Goal: Information Seeking & Learning: Learn about a topic

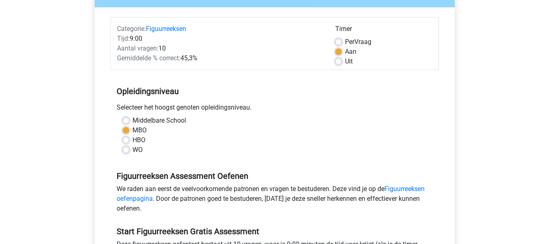
scroll to position [89, 0]
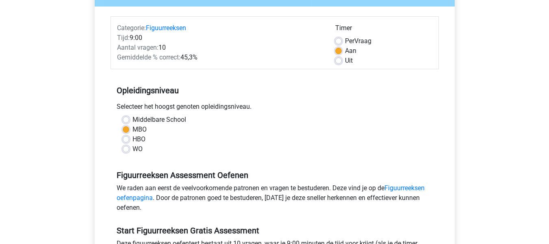
click at [136, 137] on label "HBO" at bounding box center [139, 139] width 13 height 10
click at [129, 137] on input "HBO" at bounding box center [126, 138] width 7 height 8
radio input "true"
click at [139, 128] on label "MBO" at bounding box center [140, 129] width 14 height 10
click at [129, 128] on input "MBO" at bounding box center [126, 128] width 7 height 8
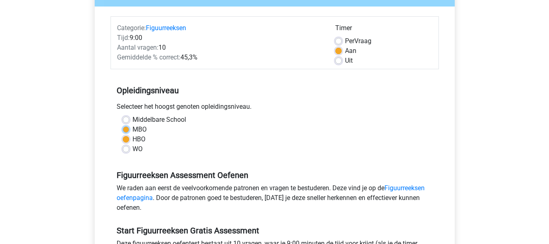
radio input "true"
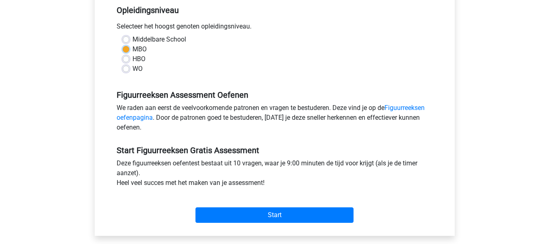
scroll to position [170, 0]
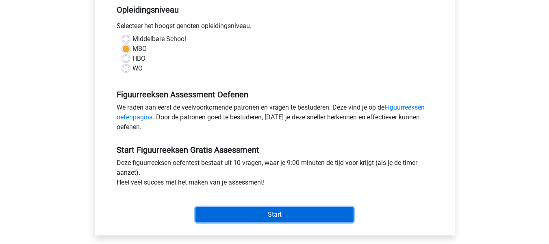
click at [259, 211] on input "Start" at bounding box center [275, 214] width 158 height 15
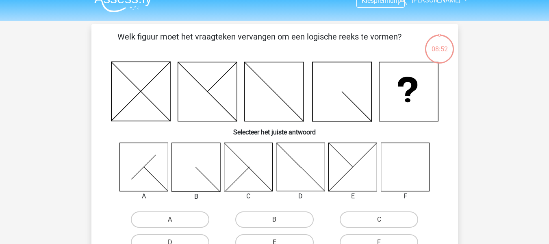
scroll to position [7, 0]
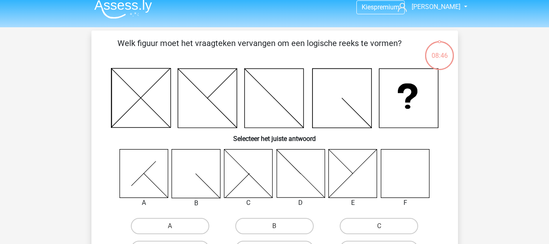
click at [202, 174] on icon at bounding box center [196, 173] width 48 height 48
click at [272, 229] on label "B" at bounding box center [274, 226] width 78 height 16
click at [274, 229] on input "B" at bounding box center [276, 228] width 5 height 5
radio input "true"
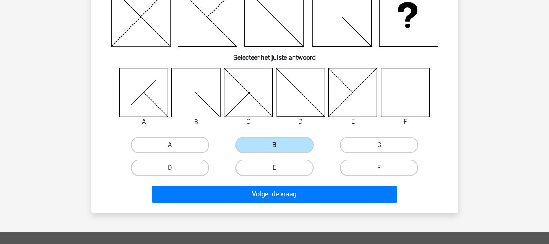
scroll to position [128, 0]
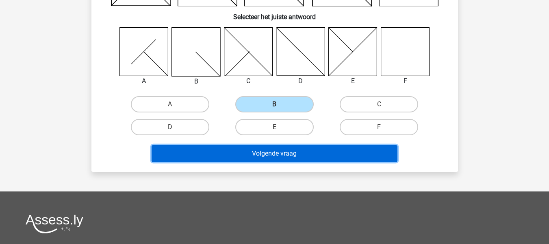
click at [313, 154] on button "Volgende vraag" at bounding box center [275, 153] width 246 height 17
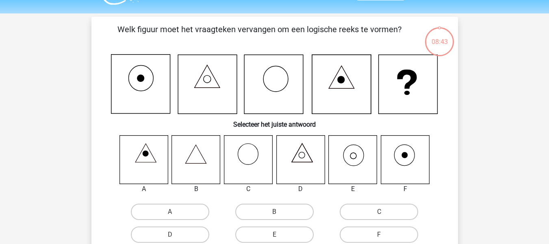
scroll to position [19, 0]
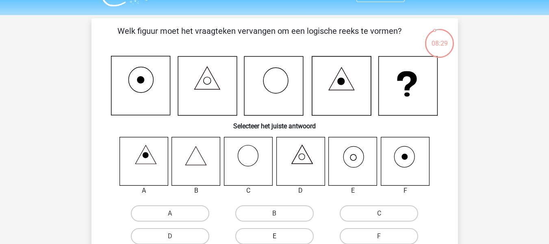
click at [271, 232] on label "E" at bounding box center [274, 236] width 78 height 16
click at [274, 236] on input "E" at bounding box center [276, 238] width 5 height 5
radio input "true"
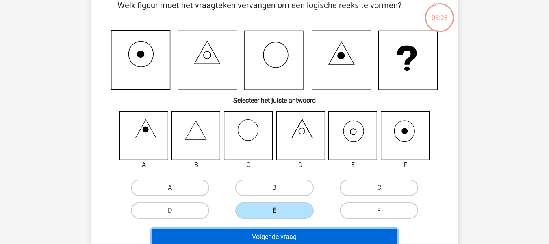
click at [271, 232] on button "Volgende vraag" at bounding box center [275, 236] width 246 height 17
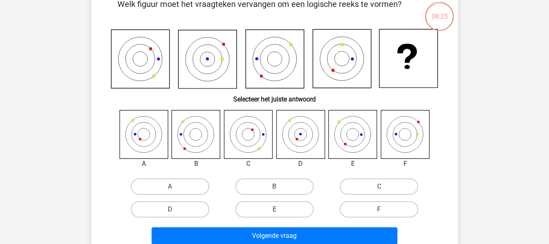
scroll to position [46, 0]
click at [365, 186] on label "C" at bounding box center [379, 186] width 78 height 16
click at [379, 186] on input "C" at bounding box center [381, 188] width 5 height 5
radio input "true"
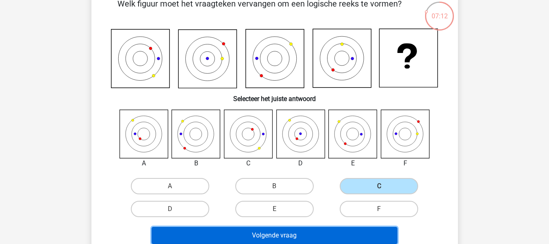
click at [317, 235] on button "Volgende vraag" at bounding box center [275, 234] width 246 height 17
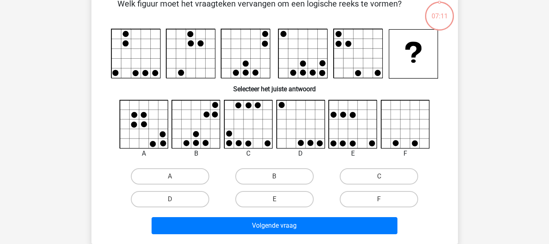
scroll to position [37, 0]
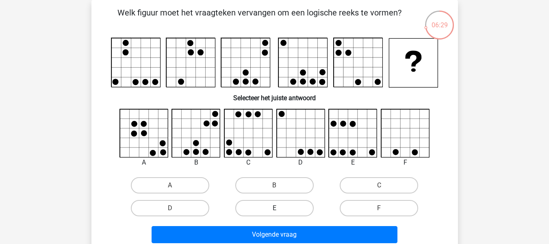
click at [263, 214] on label "E" at bounding box center [274, 208] width 78 height 16
click at [274, 213] on input "E" at bounding box center [276, 210] width 5 height 5
radio input "true"
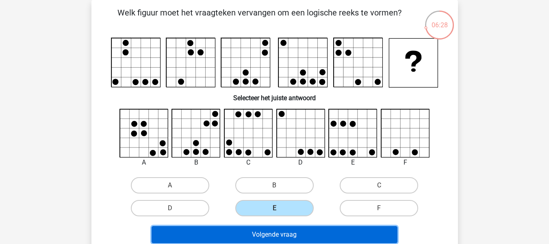
click at [263, 229] on button "Volgende vraag" at bounding box center [275, 234] width 246 height 17
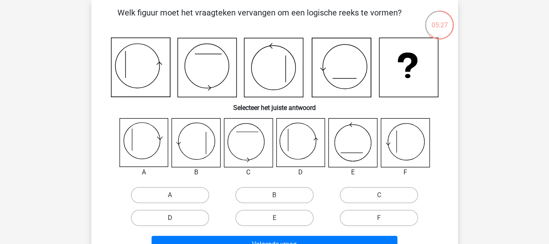
click at [181, 215] on label "D" at bounding box center [170, 217] width 78 height 16
click at [175, 218] on input "D" at bounding box center [172, 220] width 5 height 5
radio input "true"
click at [192, 235] on div "Volgende vraag" at bounding box center [274, 242] width 341 height 27
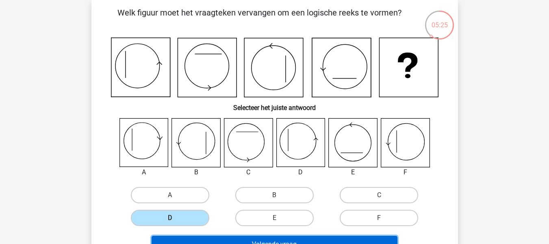
click at [193, 237] on button "Volgende vraag" at bounding box center [275, 243] width 246 height 17
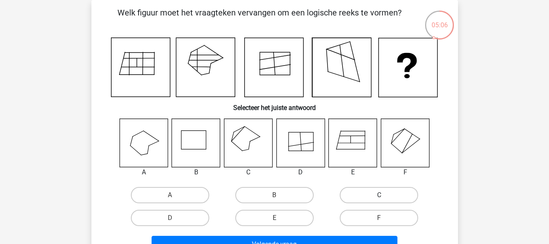
click at [376, 192] on label "C" at bounding box center [379, 195] width 78 height 16
click at [379, 195] on input "C" at bounding box center [381, 197] width 5 height 5
radio input "true"
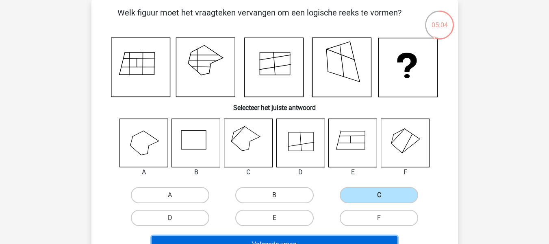
click at [314, 238] on button "Volgende vraag" at bounding box center [275, 243] width 246 height 17
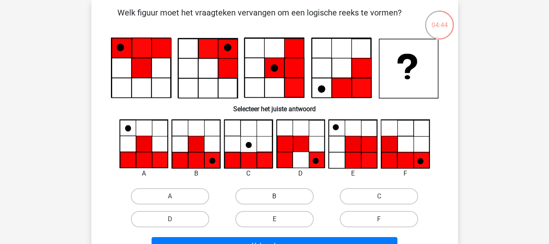
click at [265, 193] on label "B" at bounding box center [274, 196] width 78 height 16
click at [274, 196] on input "B" at bounding box center [276, 198] width 5 height 5
radio input "true"
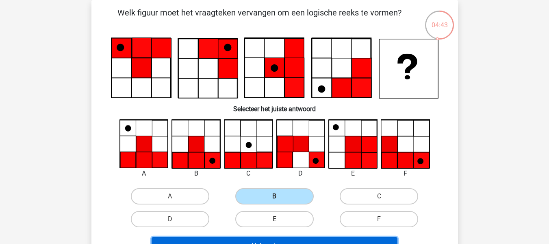
click at [253, 240] on button "Volgende vraag" at bounding box center [275, 245] width 246 height 17
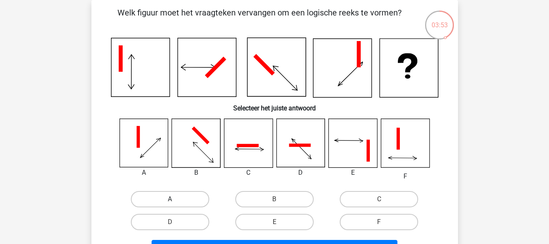
click at [169, 205] on label "A" at bounding box center [170, 199] width 78 height 16
click at [170, 204] on input "A" at bounding box center [172, 201] width 5 height 5
radio input "true"
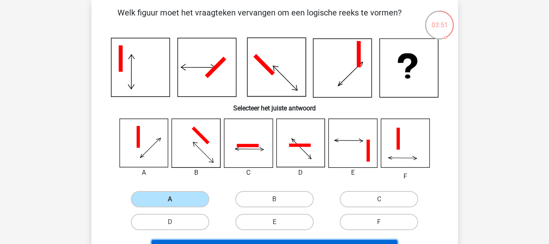
click at [172, 241] on button "Volgende vraag" at bounding box center [275, 247] width 246 height 17
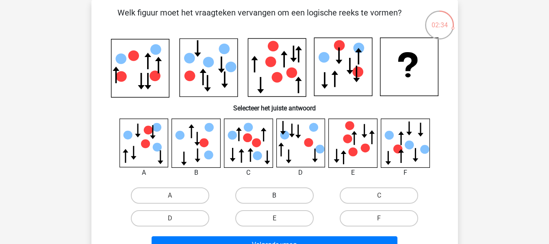
click at [265, 188] on label "B" at bounding box center [274, 195] width 78 height 16
click at [274, 195] on input "B" at bounding box center [276, 197] width 5 height 5
radio input "true"
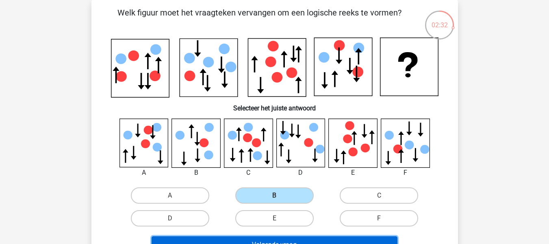
click at [247, 237] on button "Volgende vraag" at bounding box center [275, 244] width 246 height 17
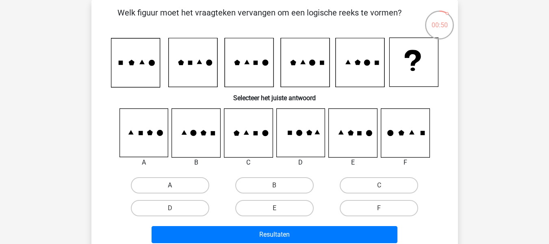
click at [199, 182] on label "A" at bounding box center [170, 185] width 78 height 16
click at [175, 185] on input "A" at bounding box center [172, 187] width 5 height 5
radio input "true"
click at [250, 185] on label "B" at bounding box center [274, 185] width 78 height 16
click at [274, 185] on input "B" at bounding box center [276, 187] width 5 height 5
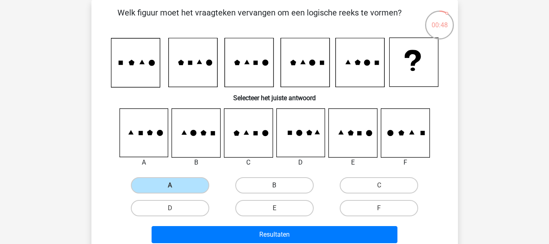
radio input "true"
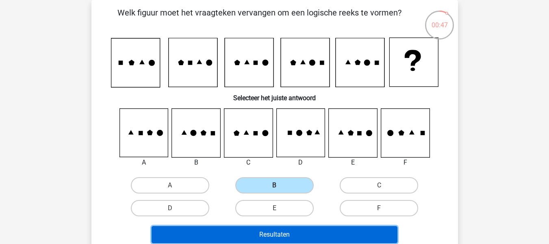
click at [216, 227] on button "Resultaten" at bounding box center [275, 234] width 246 height 17
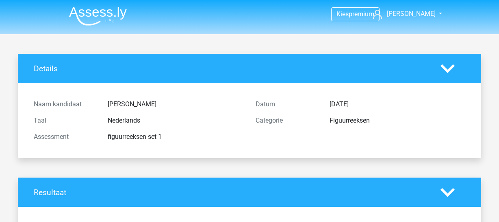
scroll to position [171, 0]
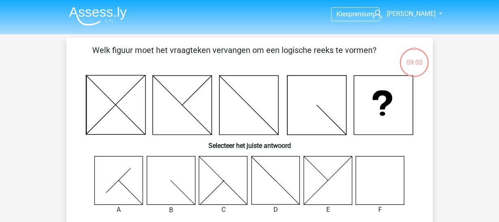
scroll to position [34, 0]
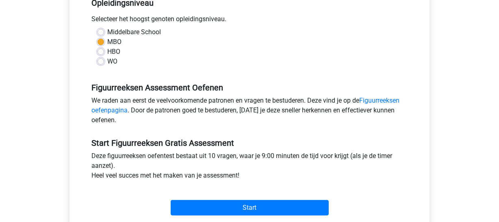
scroll to position [176, 0]
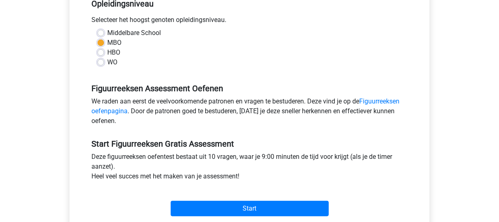
click at [107, 63] on label "WO" at bounding box center [112, 62] width 10 height 10
click at [103, 63] on input "WO" at bounding box center [101, 61] width 7 height 8
radio input "true"
click at [115, 45] on label "MBO" at bounding box center [114, 43] width 14 height 10
click at [104, 45] on input "MBO" at bounding box center [101, 42] width 7 height 8
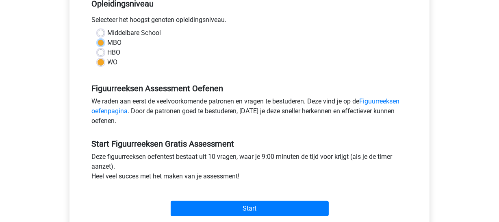
radio input "true"
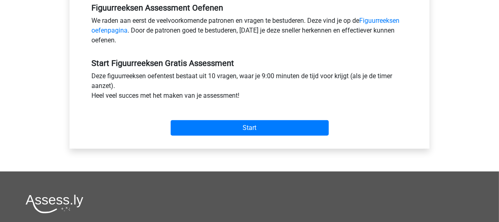
scroll to position [258, 0]
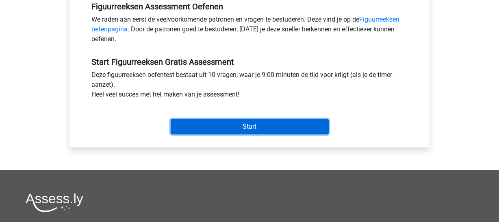
click at [262, 119] on input "Start" at bounding box center [250, 126] width 158 height 15
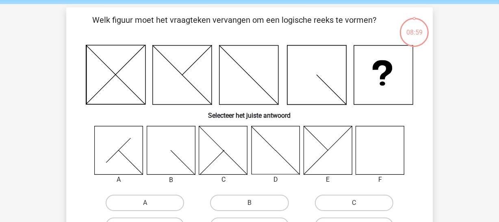
scroll to position [34, 0]
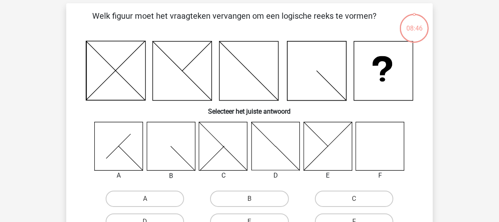
click at [405, 158] on div at bounding box center [380, 146] width 61 height 49
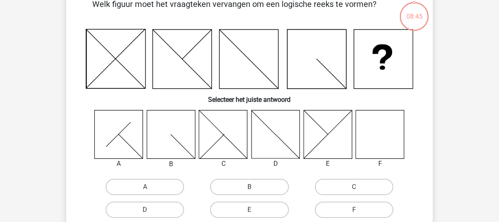
scroll to position [82, 0]
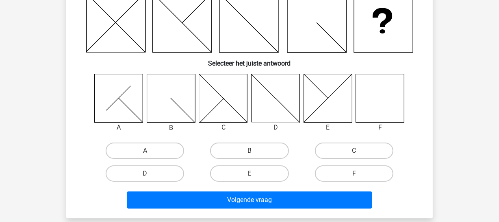
click at [357, 173] on input "F" at bounding box center [356, 175] width 5 height 5
radio input "true"
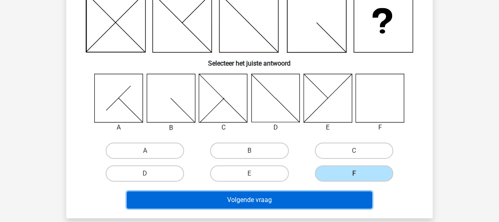
click at [327, 199] on button "Volgende vraag" at bounding box center [250, 199] width 246 height 17
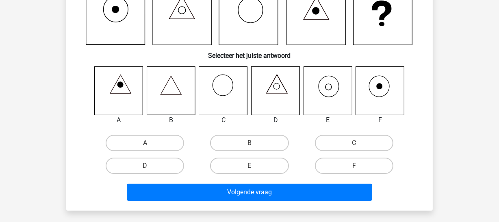
scroll to position [91, 0]
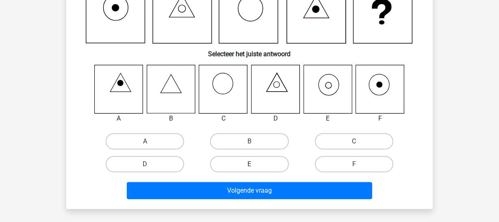
click at [263, 168] on label "E" at bounding box center [249, 164] width 78 height 16
click at [255, 168] on input "E" at bounding box center [252, 166] width 5 height 5
radio input "true"
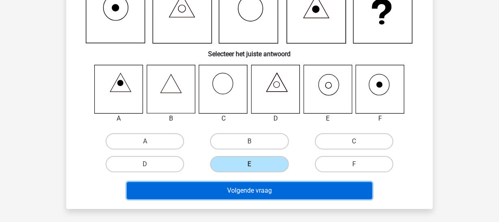
click at [259, 186] on button "Volgende vraag" at bounding box center [250, 190] width 246 height 17
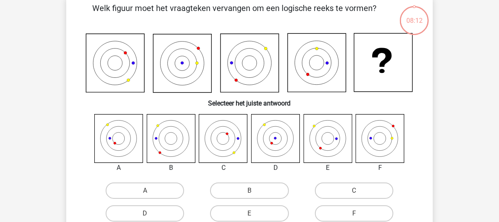
scroll to position [37, 0]
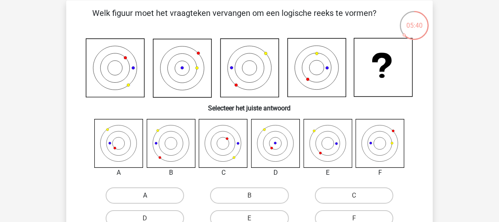
click at [132, 198] on label "A" at bounding box center [145, 195] width 78 height 16
click at [145, 198] on input "A" at bounding box center [147, 197] width 5 height 5
radio input "true"
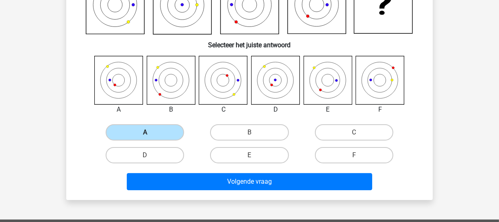
scroll to position [116, 0]
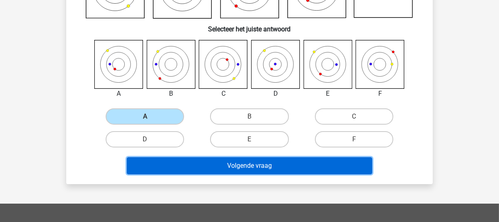
click at [199, 172] on button "Volgende vraag" at bounding box center [250, 165] width 246 height 17
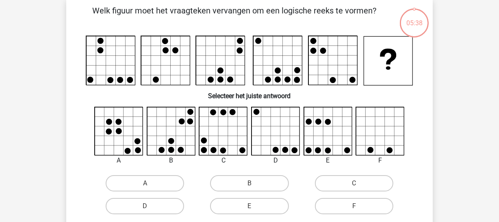
scroll to position [37, 0]
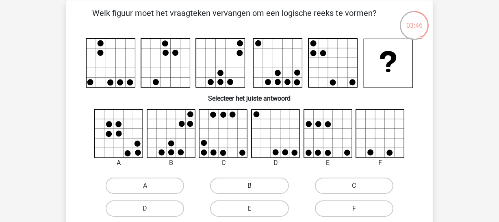
click at [231, 182] on label "B" at bounding box center [249, 185] width 78 height 16
click at [250, 185] on input "B" at bounding box center [252, 187] width 5 height 5
radio input "true"
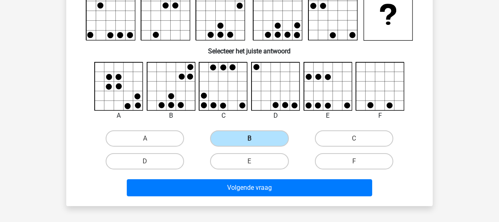
scroll to position [106, 0]
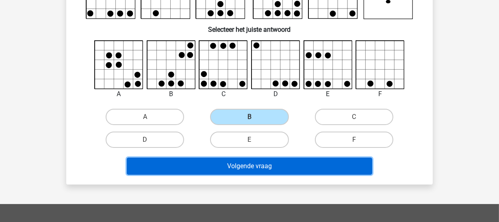
click at [247, 171] on button "Volgende vraag" at bounding box center [250, 165] width 246 height 17
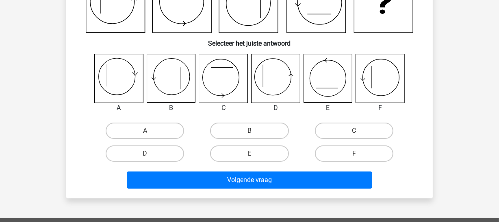
scroll to position [104, 0]
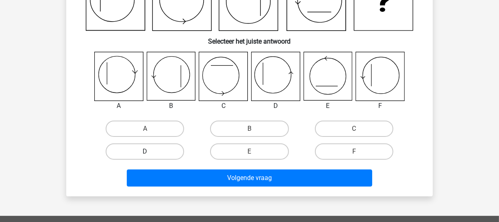
click at [167, 149] on label "D" at bounding box center [145, 151] width 78 height 16
click at [150, 151] on input "D" at bounding box center [147, 153] width 5 height 5
radio input "true"
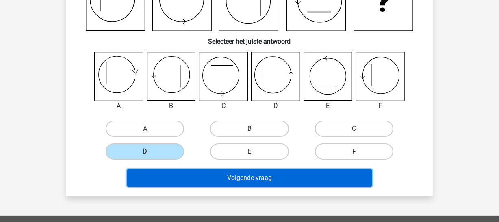
click at [178, 179] on button "Volgende vraag" at bounding box center [250, 177] width 246 height 17
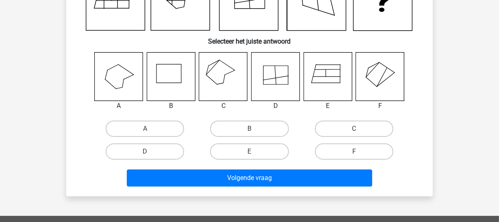
scroll to position [37, 0]
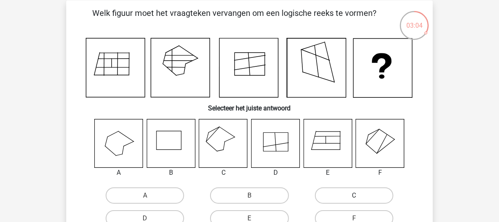
click at [337, 190] on label "C" at bounding box center [354, 195] width 78 height 16
click at [354, 195] on input "C" at bounding box center [356, 197] width 5 height 5
radio input "true"
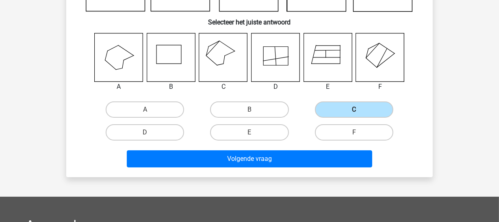
scroll to position [124, 0]
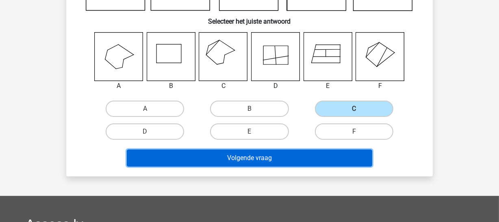
click at [325, 156] on button "Volgende vraag" at bounding box center [250, 157] width 246 height 17
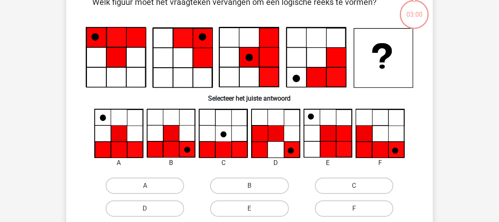
scroll to position [37, 0]
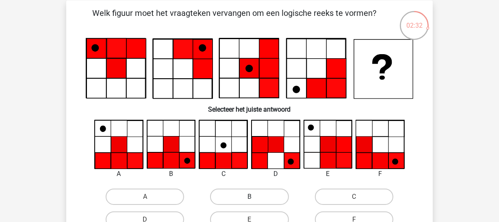
click at [230, 190] on label "B" at bounding box center [249, 196] width 78 height 16
click at [250, 196] on input "B" at bounding box center [252, 198] width 5 height 5
radio input "true"
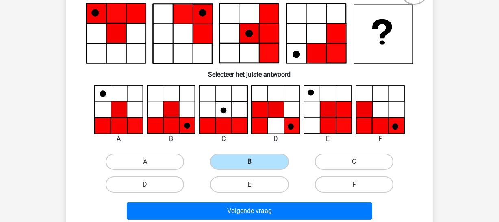
scroll to position [81, 0]
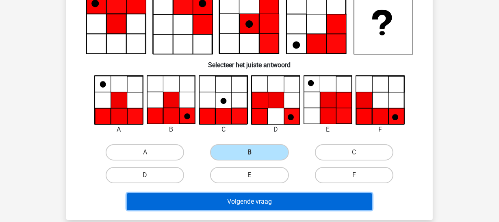
click at [265, 194] on button "Volgende vraag" at bounding box center [250, 201] width 246 height 17
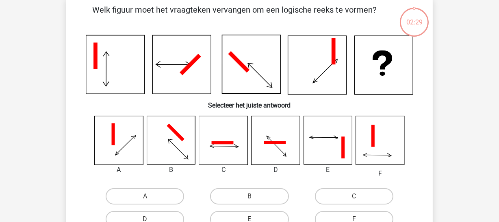
scroll to position [37, 0]
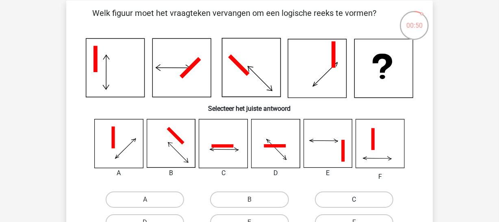
click at [337, 200] on label "C" at bounding box center [354, 199] width 78 height 16
click at [354, 200] on input "C" at bounding box center [356, 201] width 5 height 5
radio input "true"
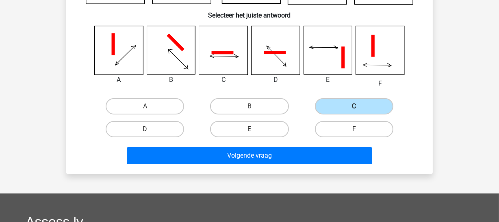
scroll to position [133, 0]
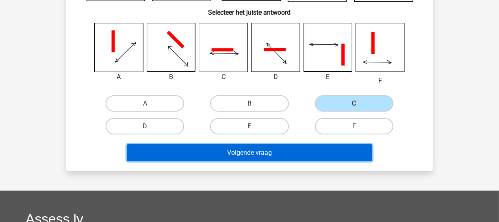
click at [297, 150] on button "Volgende vraag" at bounding box center [250, 152] width 246 height 17
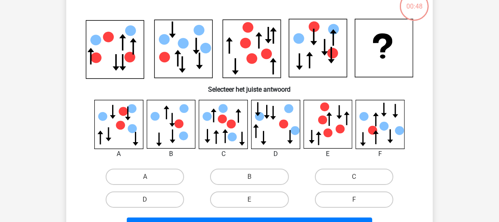
scroll to position [37, 0]
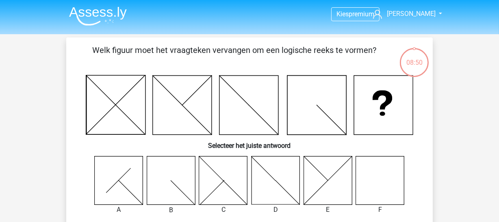
click at [118, 24] on img at bounding box center [98, 16] width 58 height 19
